Goal: Check status

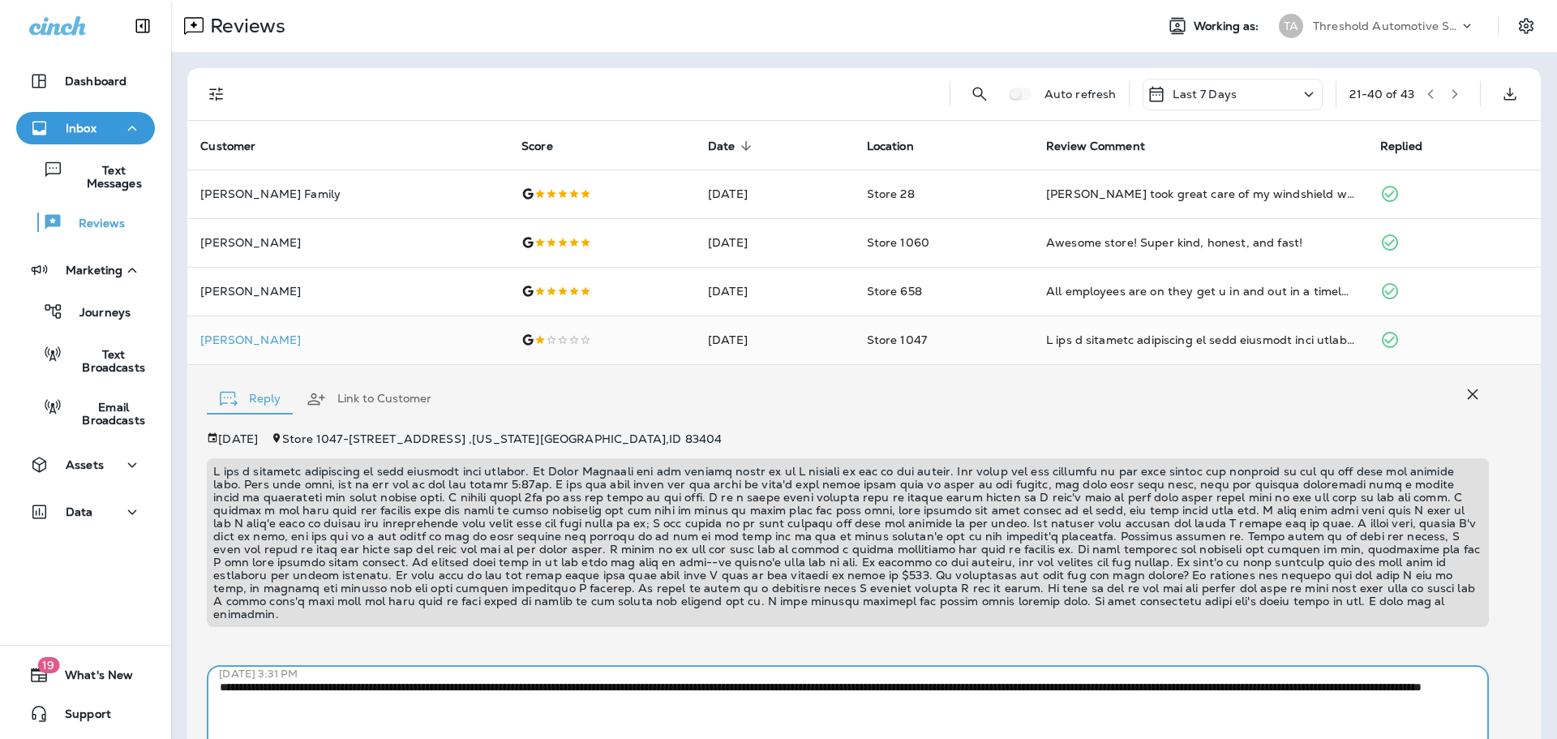
click at [203, 100] on div "Auto refresh Last 7 Days 21 - 40 of 43" at bounding box center [864, 94] width 1354 height 53
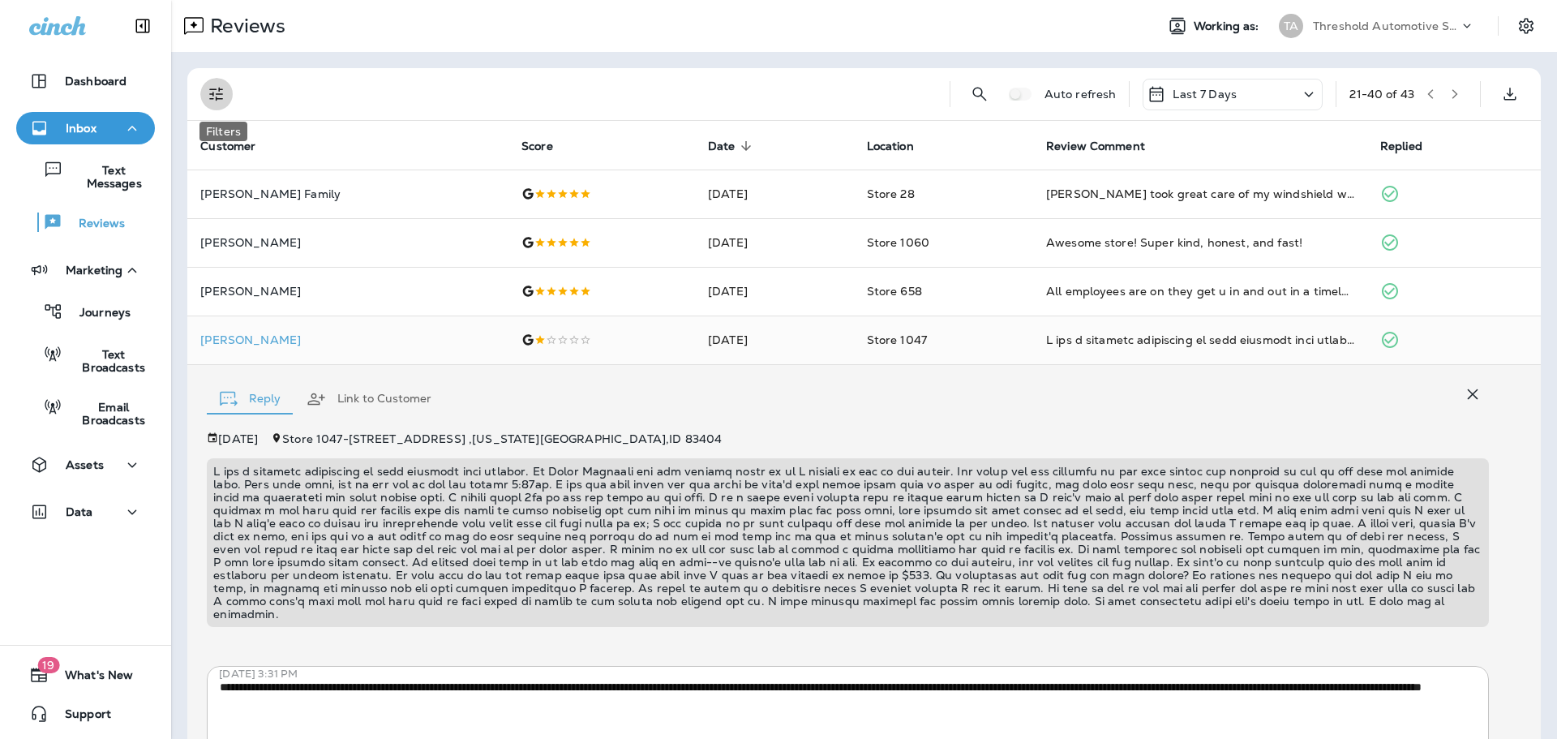
click at [217, 101] on icon "Filters" at bounding box center [216, 93] width 19 height 19
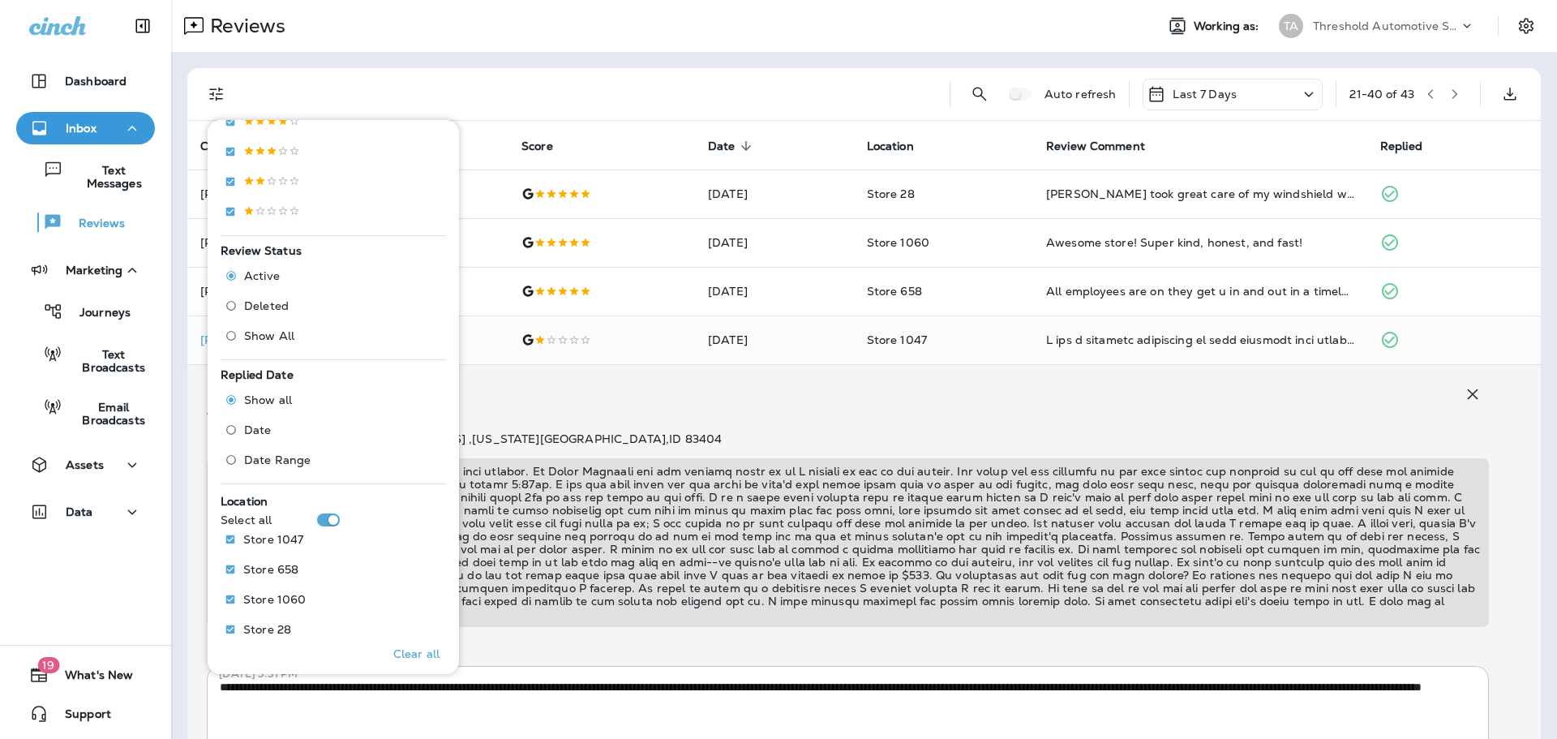
scroll to position [406, 0]
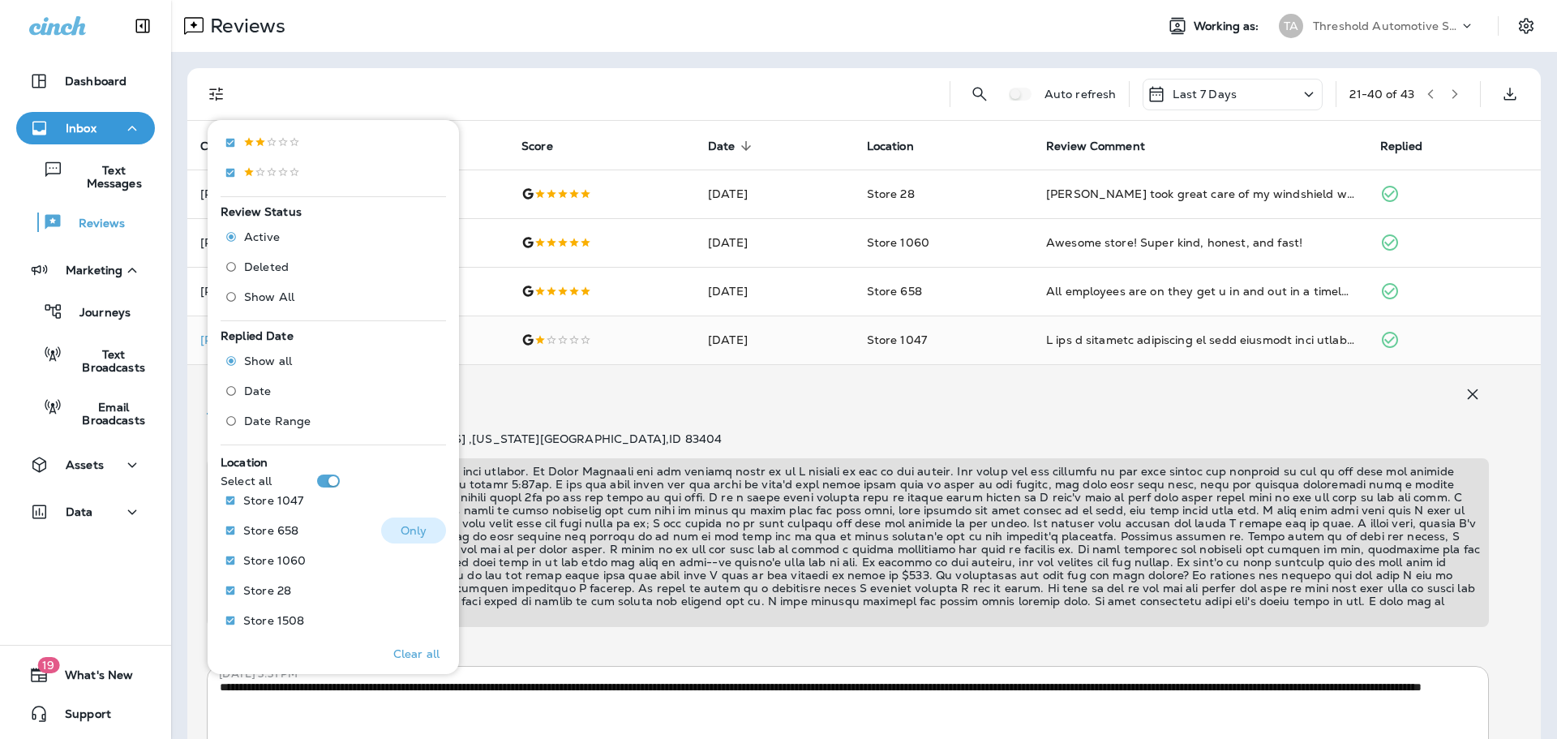
click at [401, 530] on p "Only" at bounding box center [414, 530] width 27 height 13
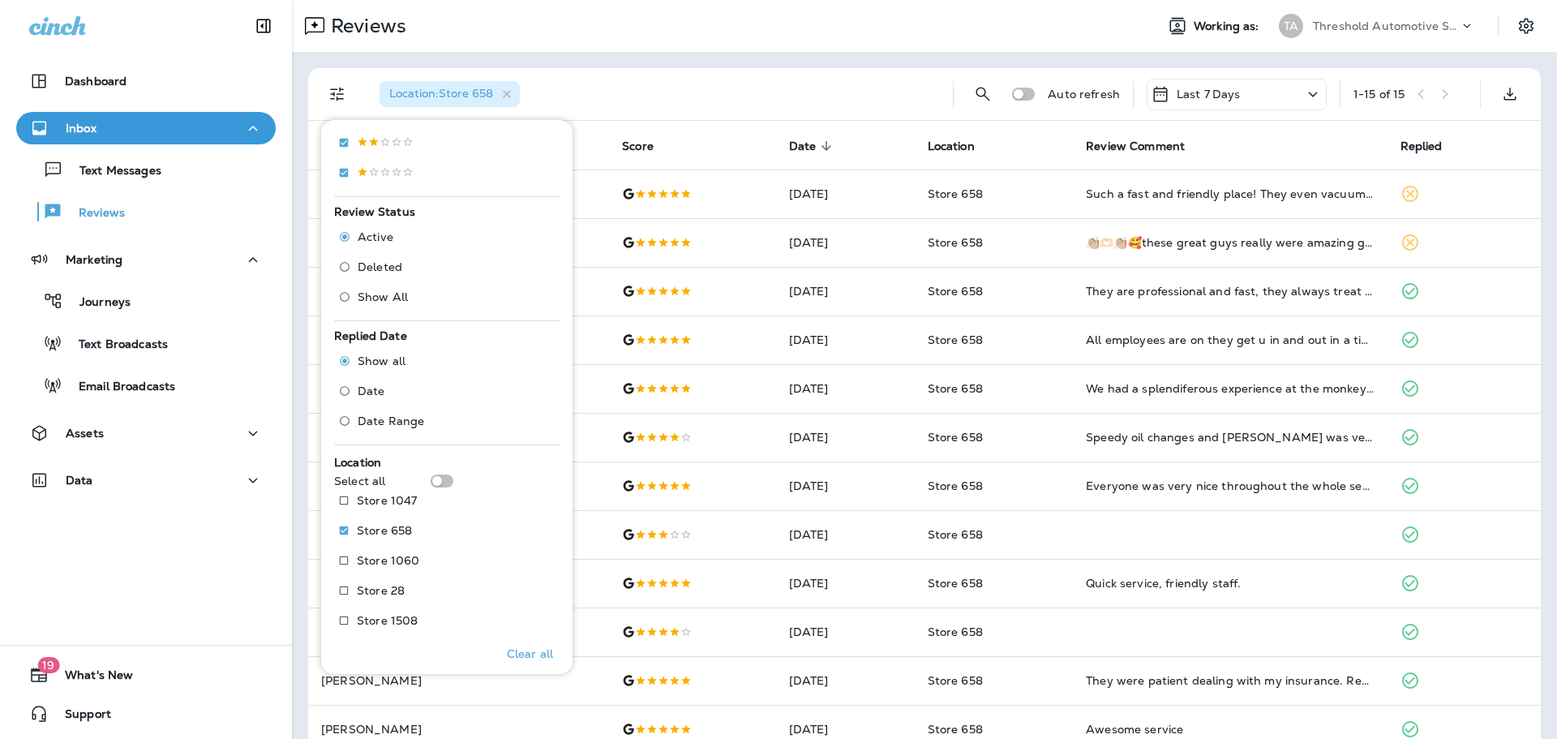
click at [629, 90] on div "Location : Store 658" at bounding box center [653, 94] width 573 height 52
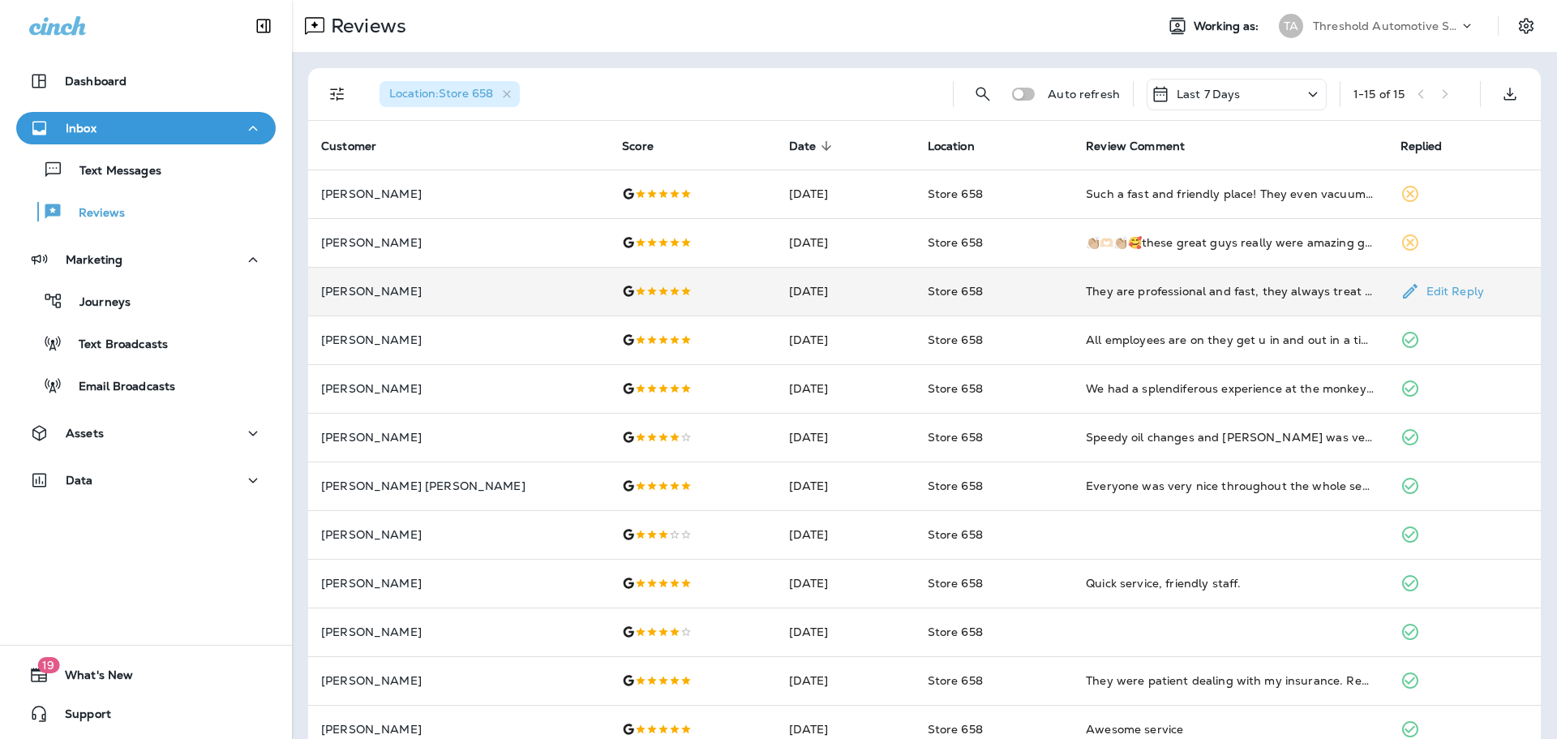
click at [915, 294] on td "Store 658" at bounding box center [994, 291] width 159 height 49
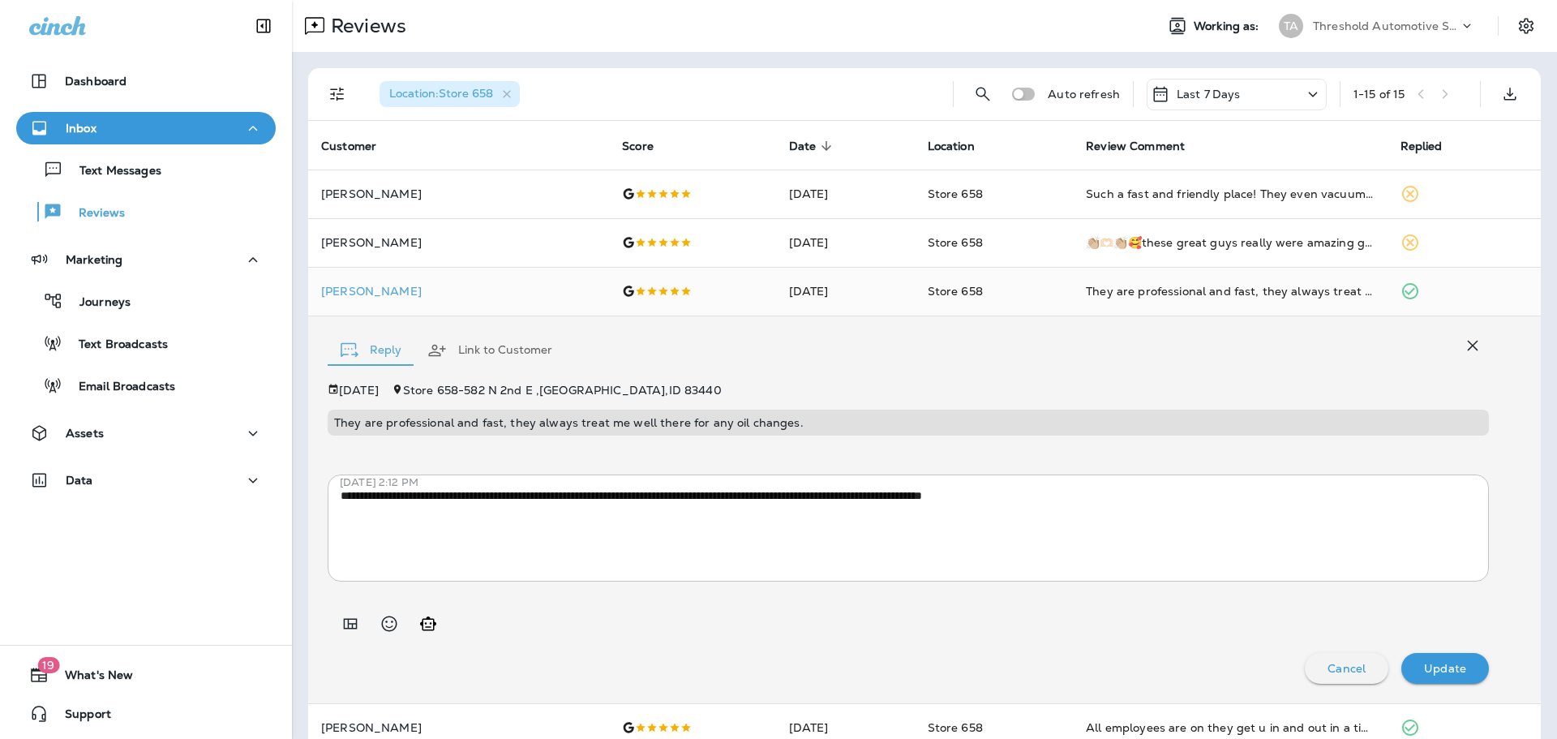
click at [1341, 671] on p "Cancel" at bounding box center [1347, 668] width 38 height 13
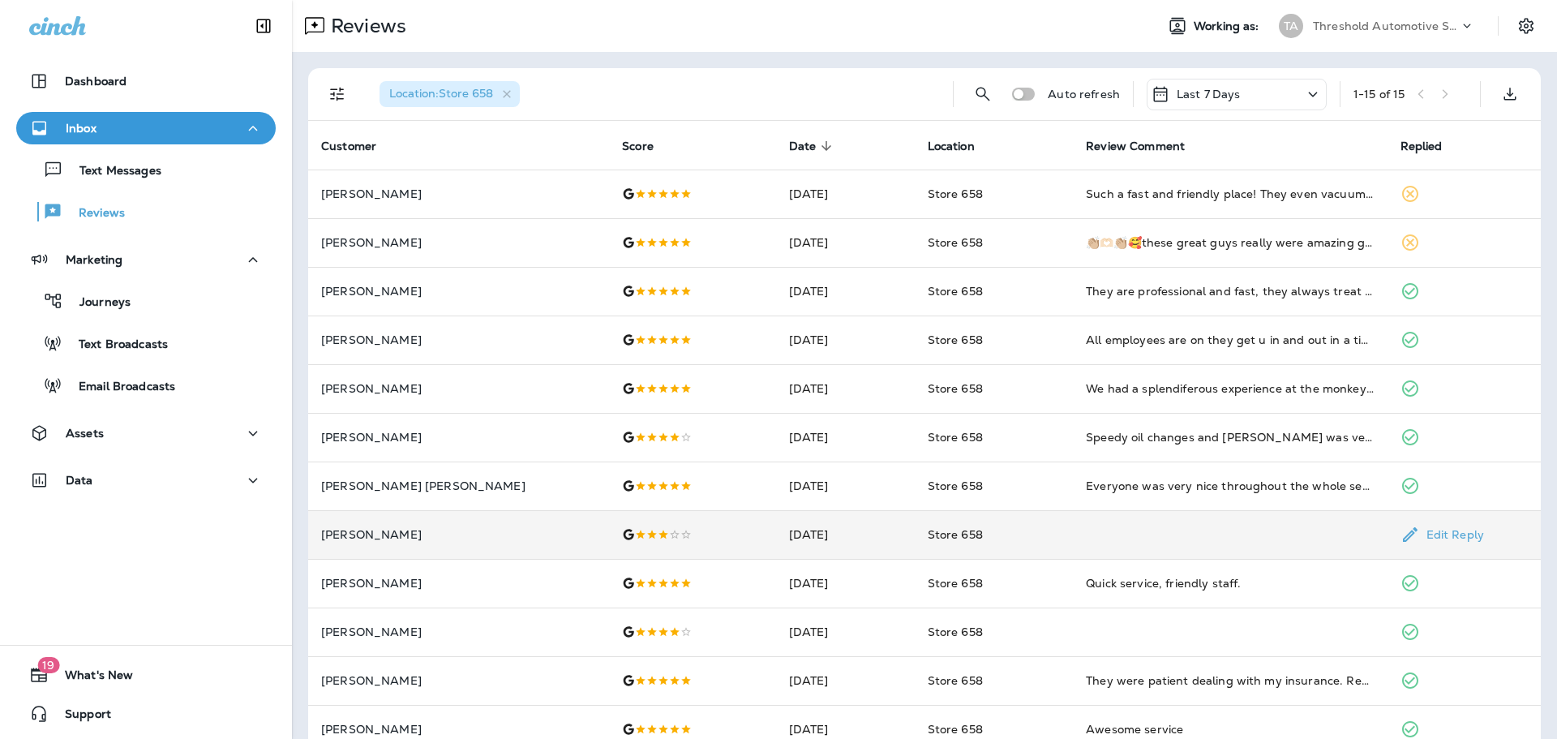
click at [866, 535] on td "[DATE]" at bounding box center [845, 534] width 139 height 49
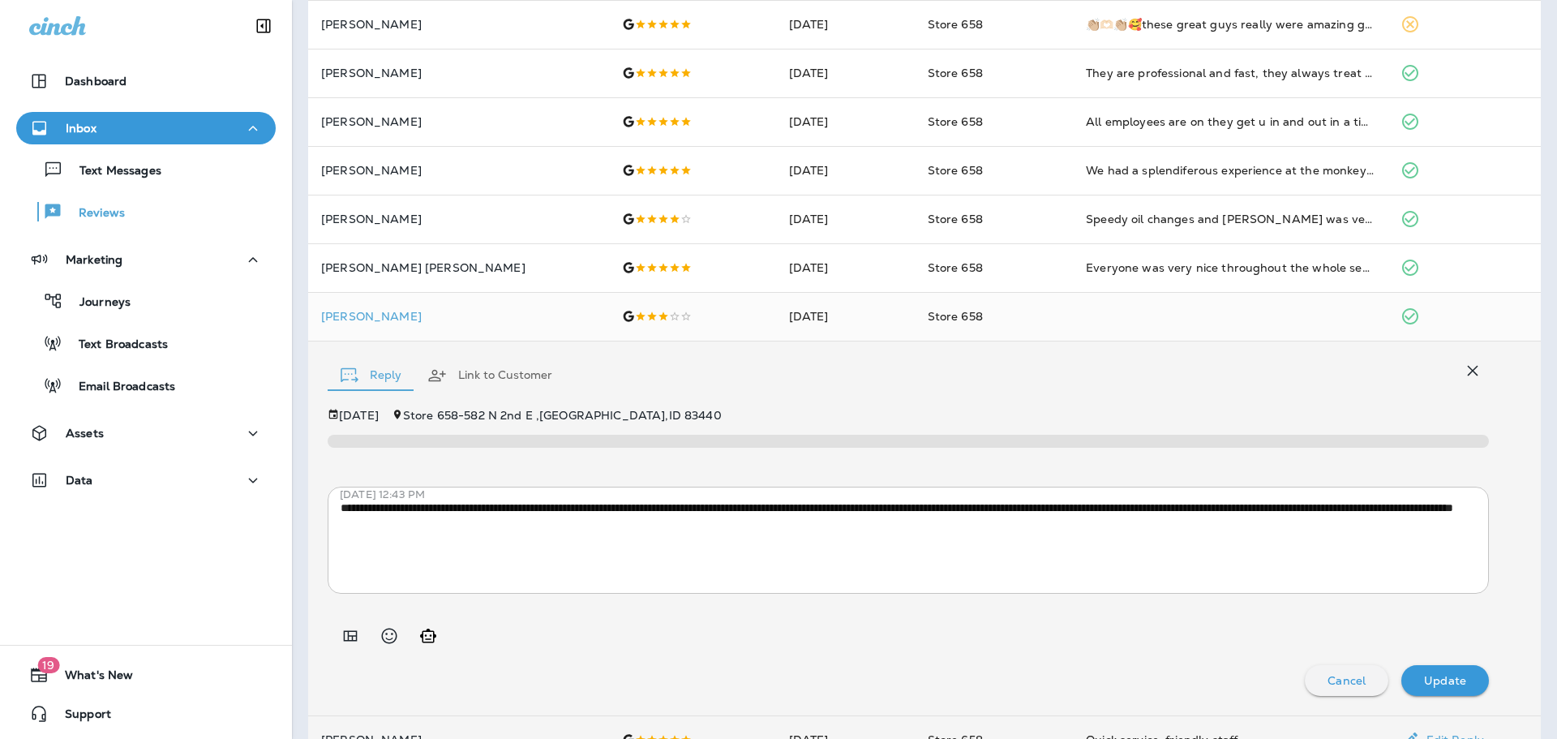
scroll to position [147, 0]
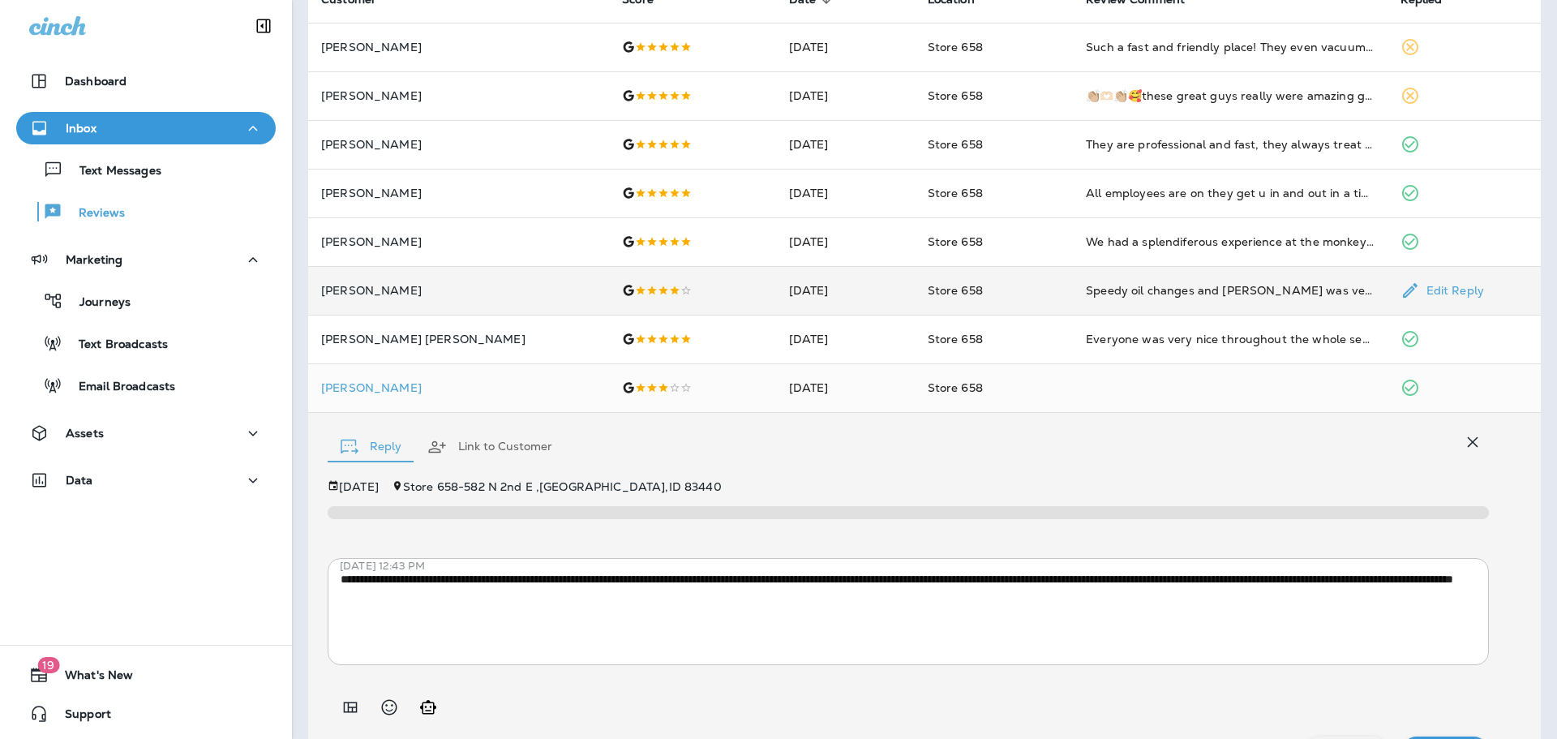
click at [622, 289] on div at bounding box center [692, 290] width 140 height 13
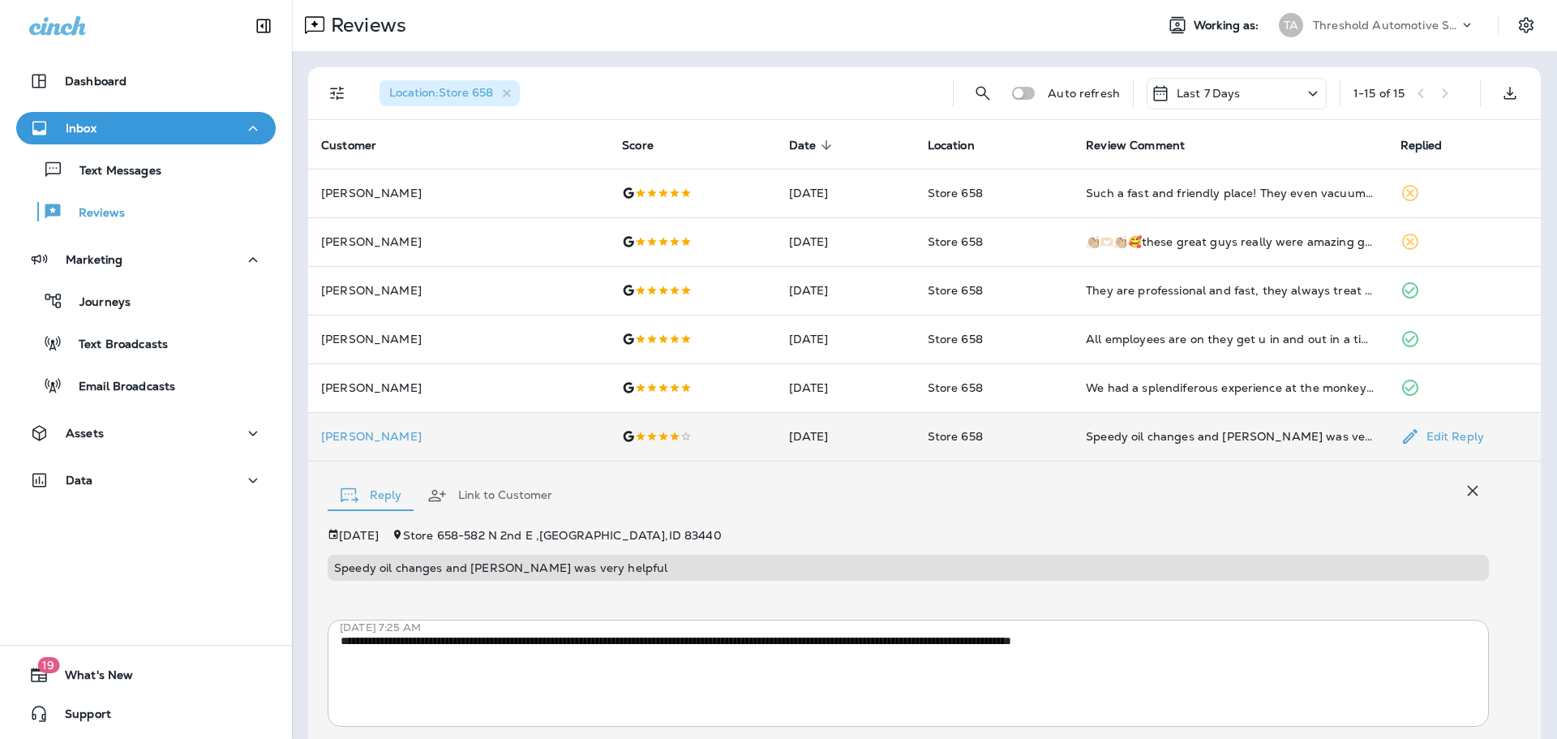
scroll to position [0, 0]
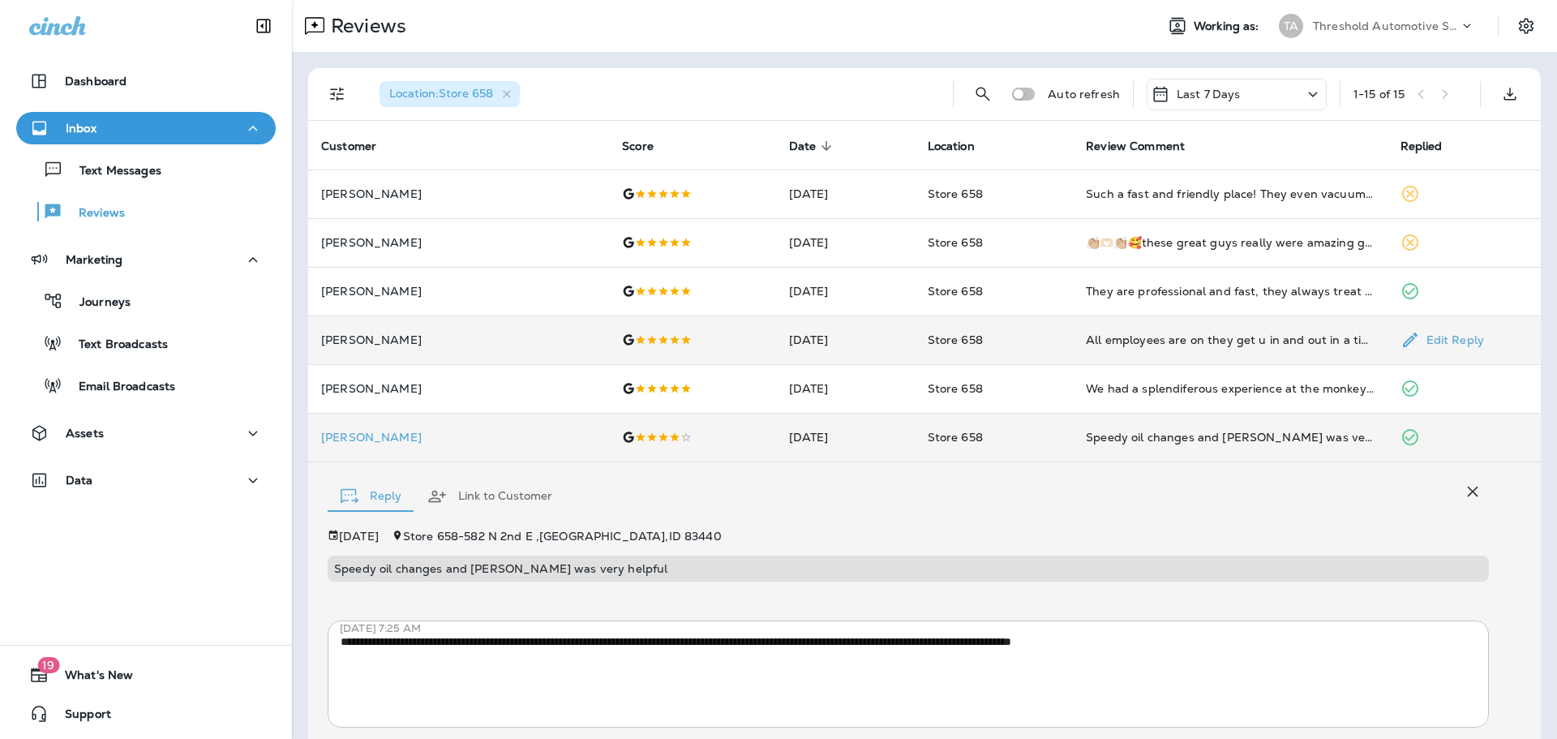
click at [776, 334] on td "[DATE]" at bounding box center [845, 340] width 139 height 49
